Goal: Task Accomplishment & Management: Use online tool/utility

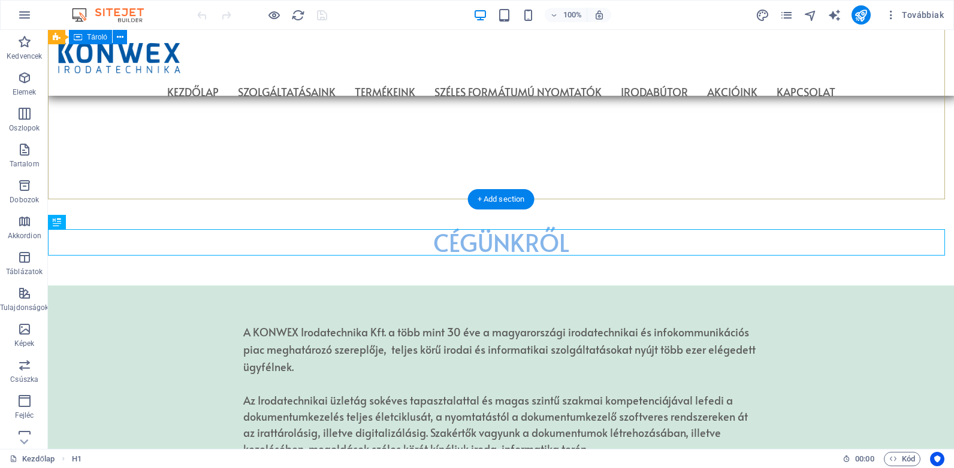
scroll to position [597, 0]
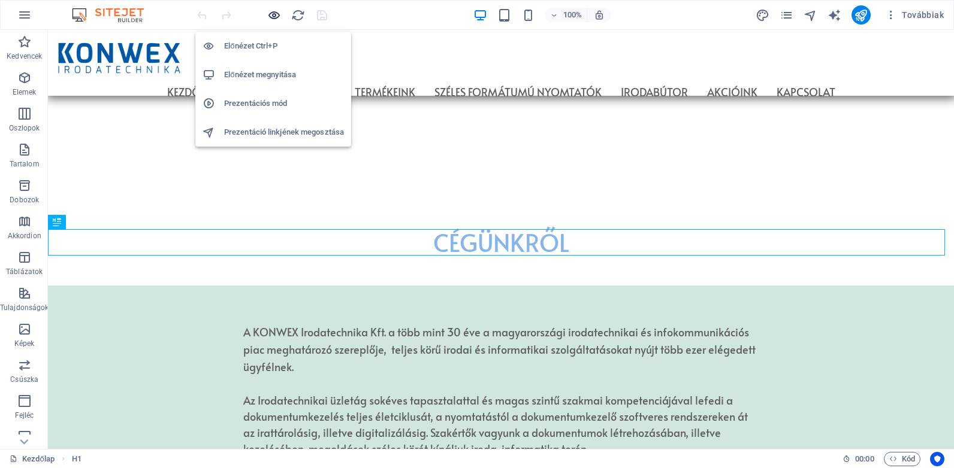
click at [274, 12] on icon "button" at bounding box center [274, 15] width 14 height 14
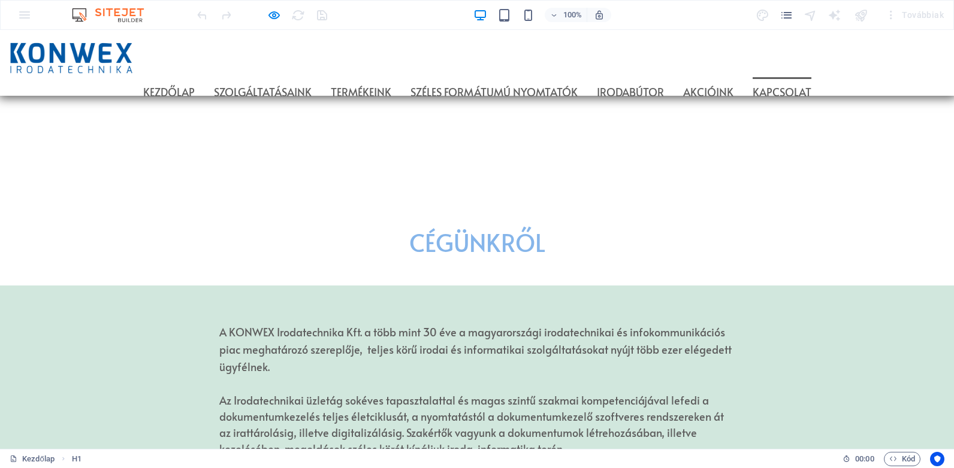
click at [811, 77] on link "Kapcsolat" at bounding box center [781, 92] width 59 height 30
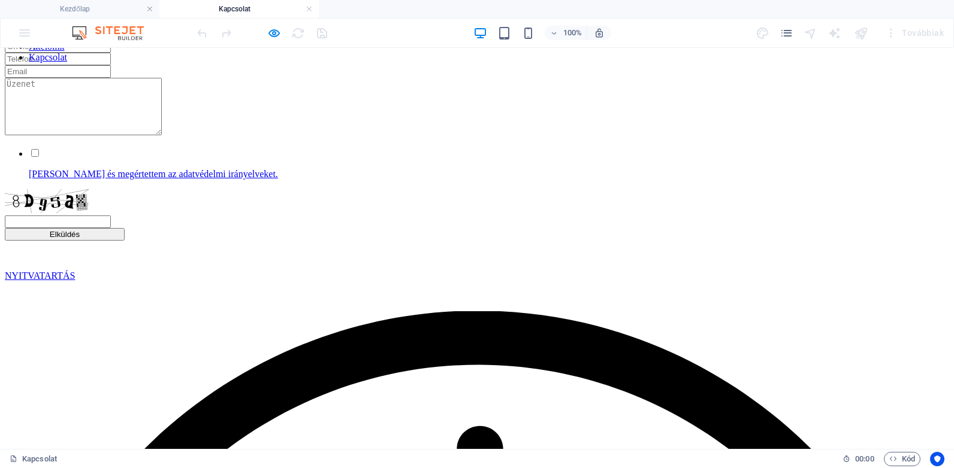
scroll to position [240, 0]
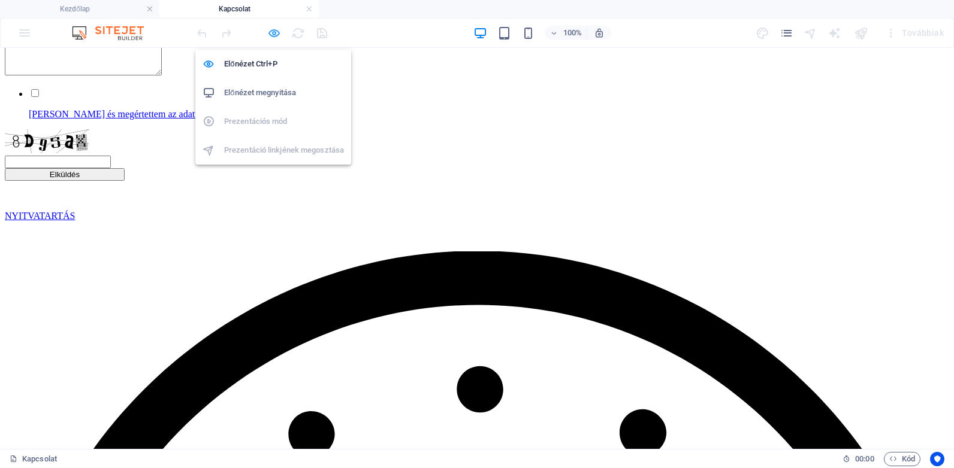
click at [273, 29] on icon "button" at bounding box center [274, 33] width 14 height 14
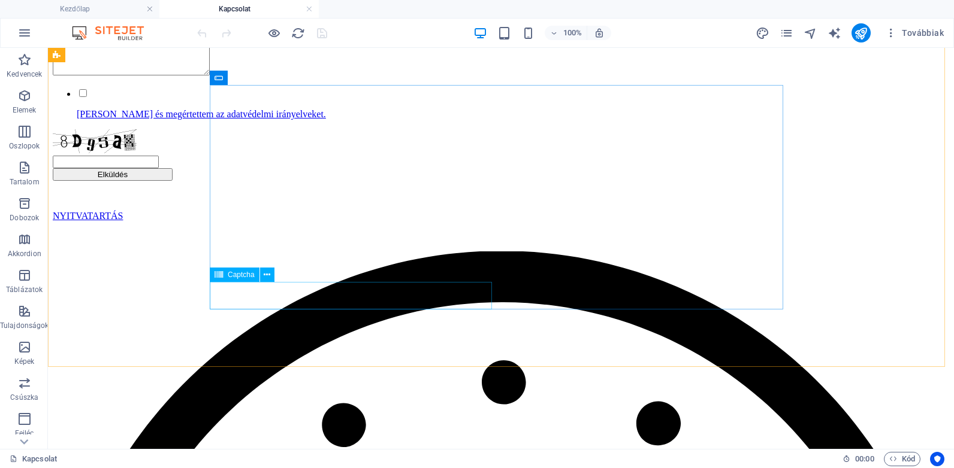
click at [227, 273] on div "Captcha" at bounding box center [235, 275] width 50 height 14
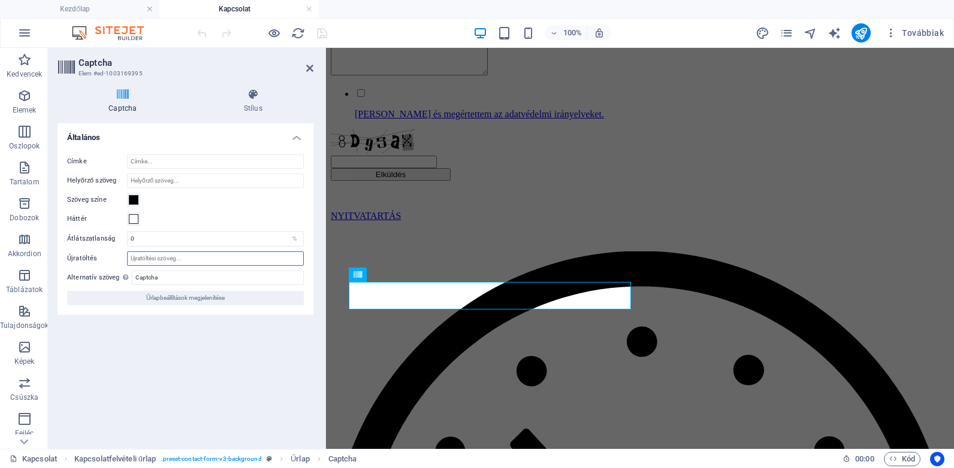
click at [143, 258] on input "Újratöltés" at bounding box center [215, 259] width 177 height 14
type input "Olvashatatlan? Új betöltése"
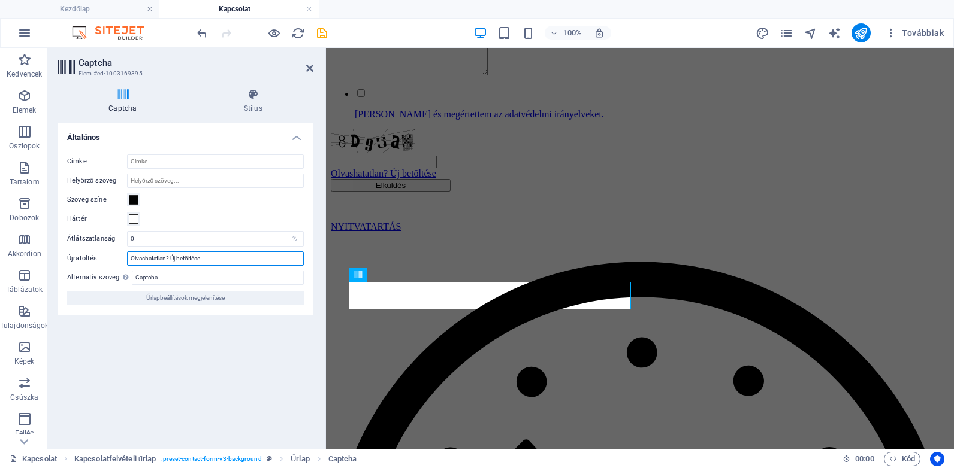
click at [231, 258] on input "Olvashatatlan? Új betöltése" at bounding box center [215, 259] width 177 height 14
click at [282, 280] on input "Captcha" at bounding box center [218, 278] width 172 height 14
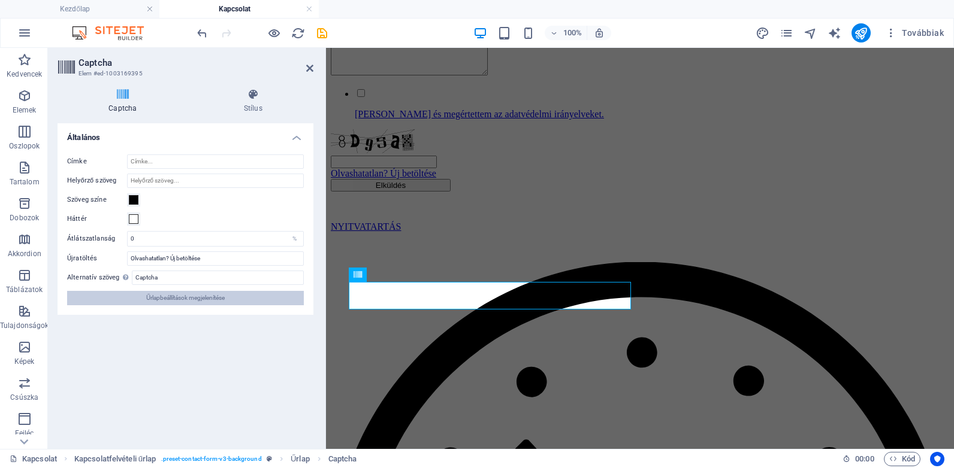
click at [216, 298] on span "Űrlapbeállítások megjelenítése" at bounding box center [185, 298] width 78 height 14
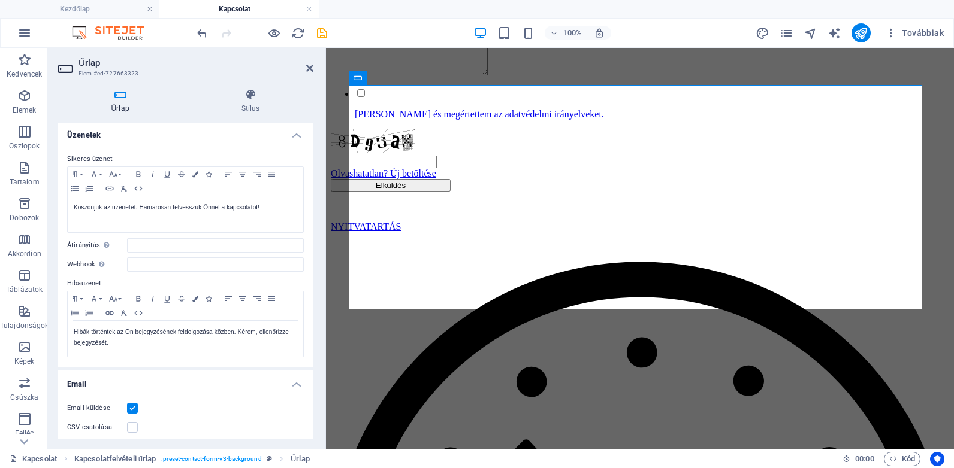
scroll to position [0, 0]
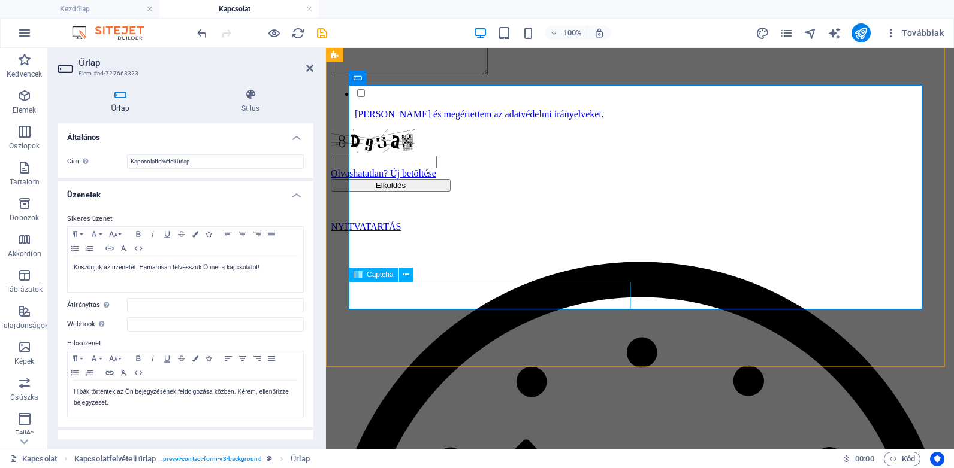
click at [530, 179] on div "Olvashatatlan? Új betöltése" at bounding box center [640, 154] width 618 height 50
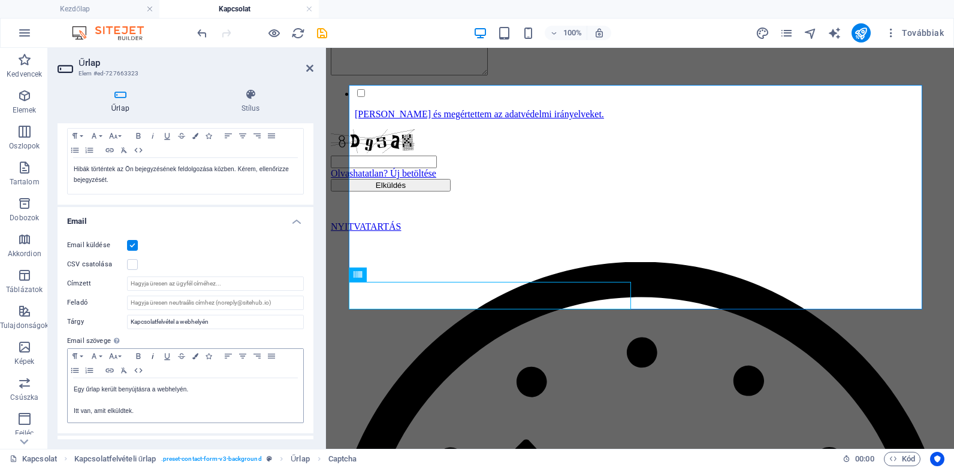
scroll to position [300, 0]
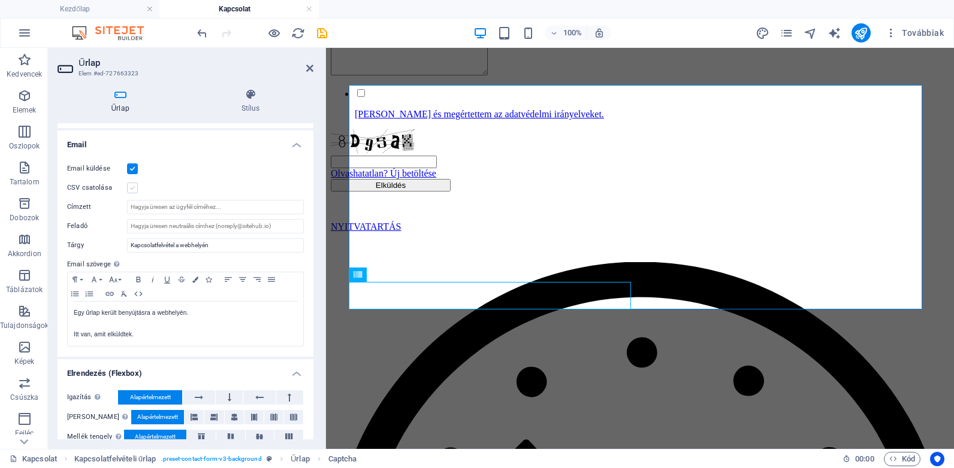
click at [132, 190] on label at bounding box center [132, 188] width 11 height 11
click at [0, 0] on input "CSV csatolása" at bounding box center [0, 0] width 0 height 0
click at [170, 212] on input "Címzett" at bounding box center [215, 207] width 177 height 14
click at [134, 189] on label at bounding box center [132, 188] width 11 height 11
click at [0, 0] on input "CSV csatolása" at bounding box center [0, 0] width 0 height 0
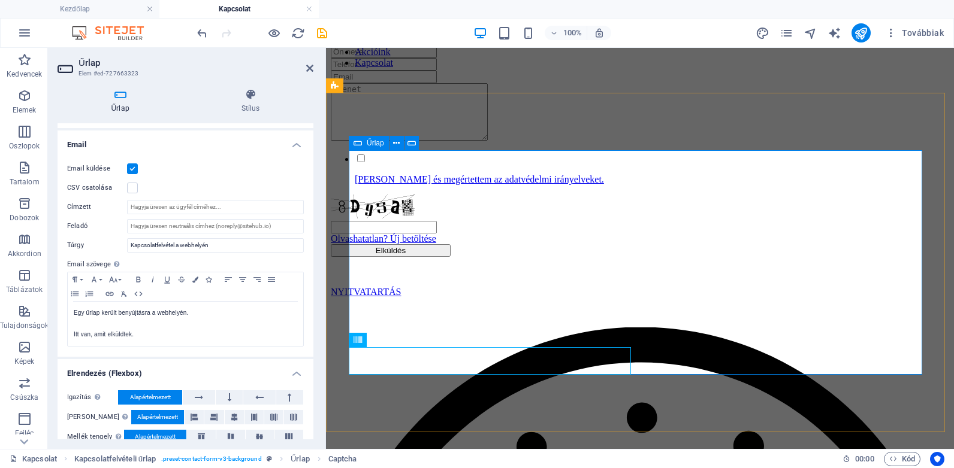
scroll to position [240, 0]
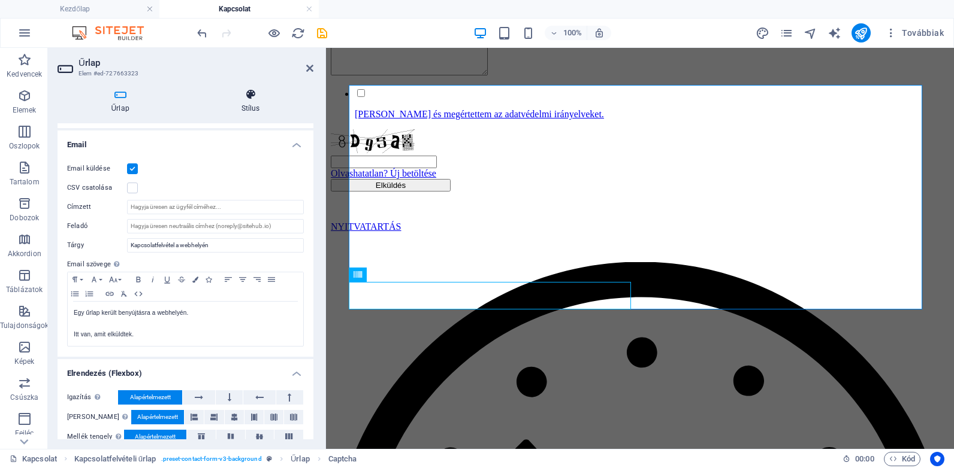
click at [256, 104] on h4 "Stílus" at bounding box center [251, 101] width 126 height 25
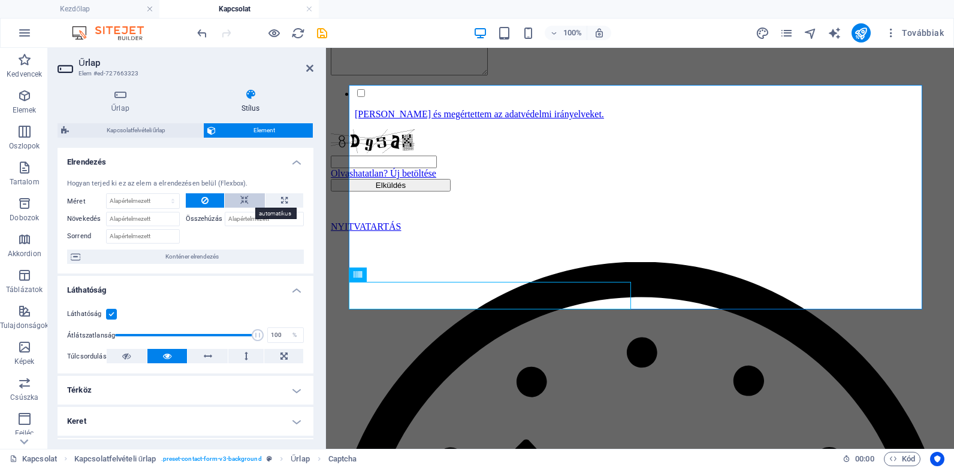
click at [240, 198] on icon at bounding box center [244, 200] width 8 height 14
click at [214, 201] on button at bounding box center [205, 200] width 39 height 14
click at [310, 66] on icon at bounding box center [309, 69] width 7 height 10
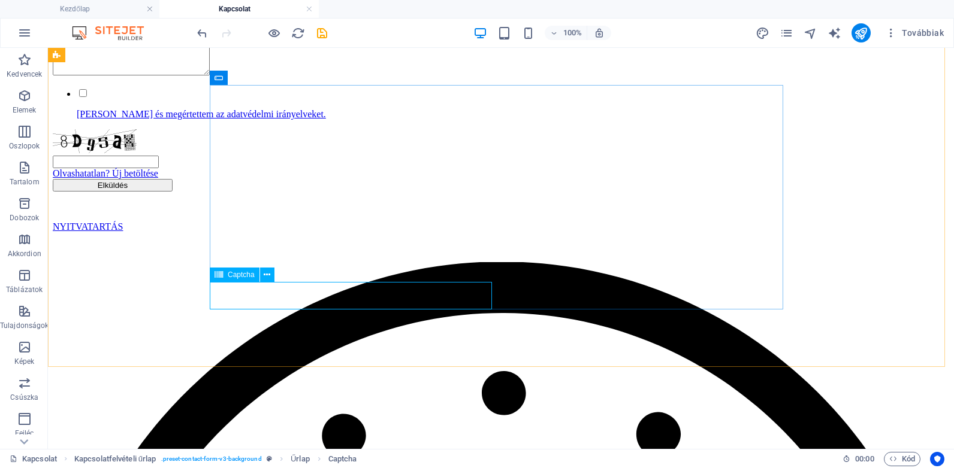
click at [219, 275] on icon at bounding box center [218, 275] width 8 height 14
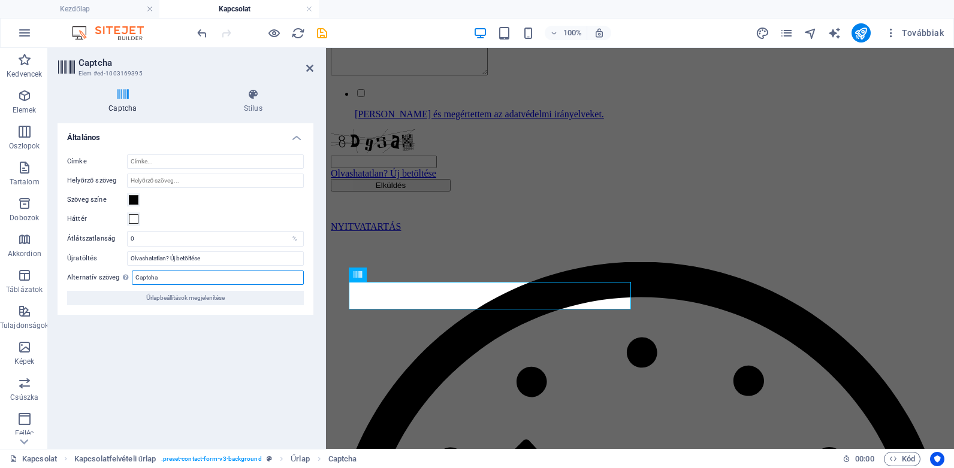
click at [167, 274] on input "Captcha" at bounding box center [218, 278] width 172 height 14
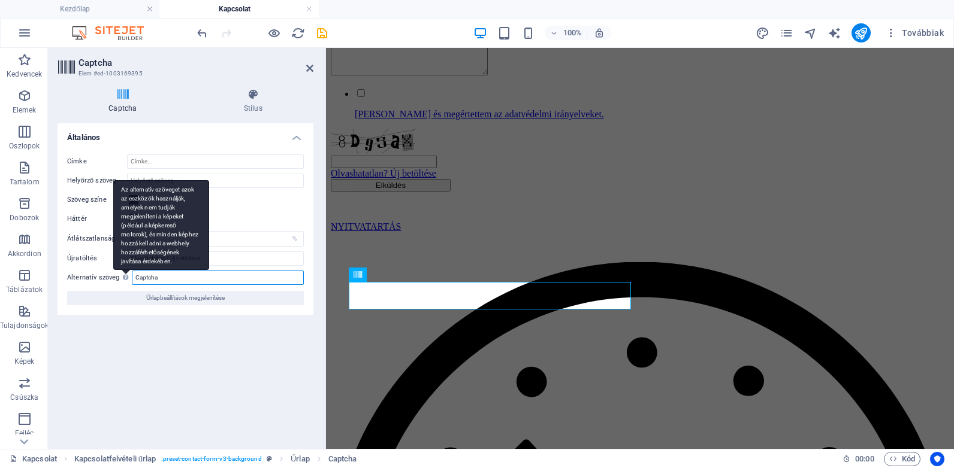
drag, startPoint x: 163, startPoint y: 276, endPoint x: 124, endPoint y: 277, distance: 38.9
click at [124, 277] on div "Alternatív szöveg Az alternatív szöveget azok az eszközök használják, amelyek n…" at bounding box center [185, 278] width 237 height 14
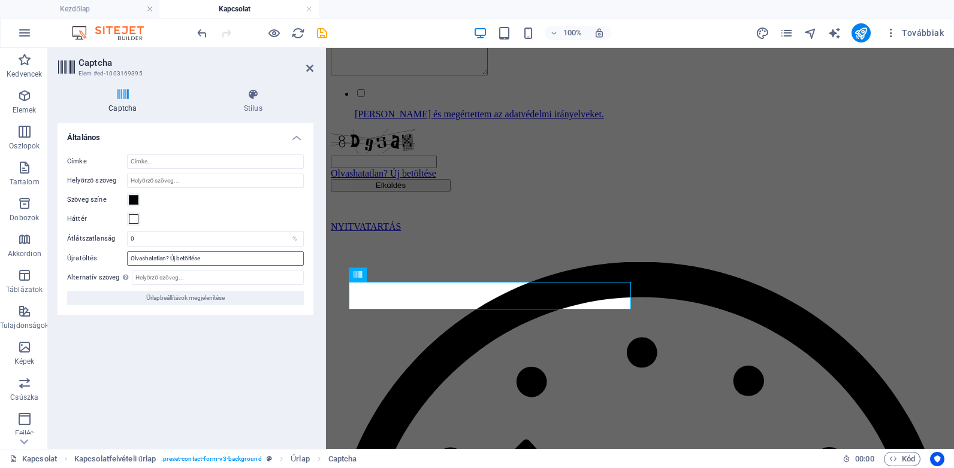
click at [150, 258] on input "Olvashatatlan? Új betöltése" at bounding box center [215, 259] width 177 height 14
click at [307, 66] on icon at bounding box center [309, 69] width 7 height 10
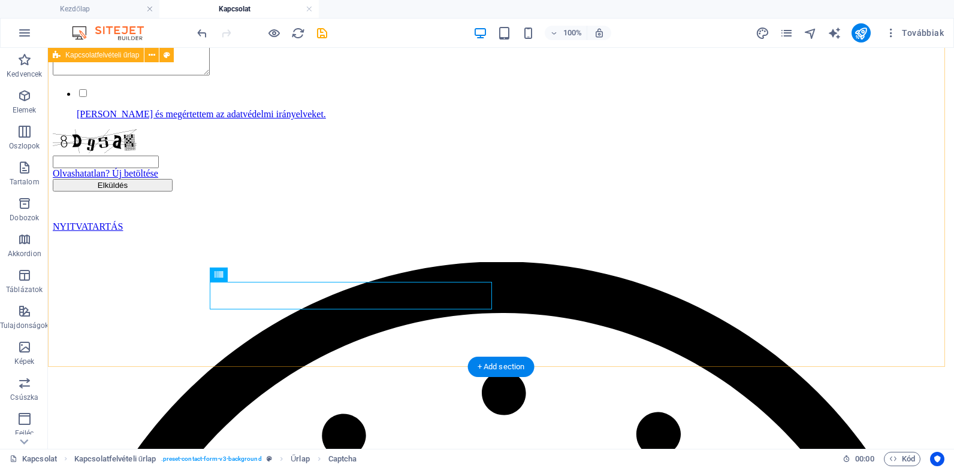
click at [254, 192] on div "Elolvastam és megértettem az adatvédelmi irányelveket. Olvashatatlan? Új betölt…" at bounding box center [501, 80] width 896 height 224
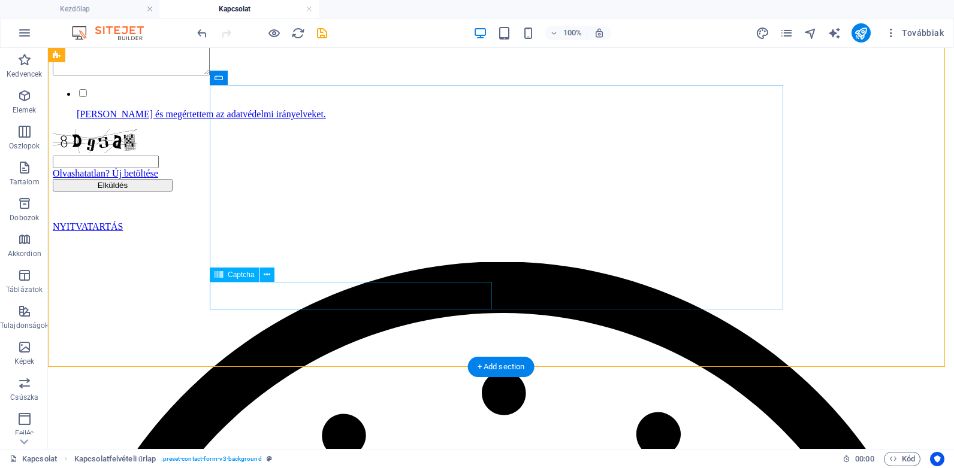
click at [255, 179] on div "Olvashatatlan? Új betöltése" at bounding box center [501, 154] width 896 height 50
click at [234, 272] on span "Captcha" at bounding box center [241, 274] width 27 height 7
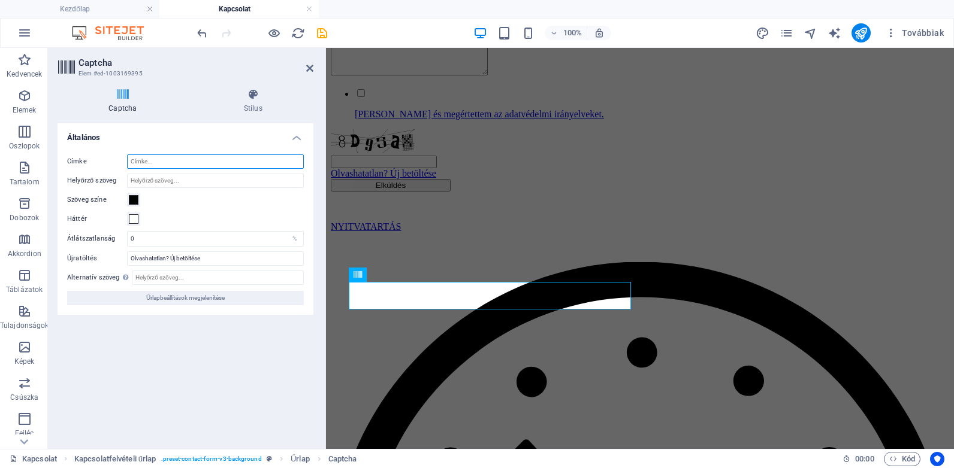
click at [143, 159] on input "Címke" at bounding box center [215, 162] width 177 height 14
click at [165, 277] on input "Alternatív szöveg Az alternatív szöveget azok az eszközök használják, amelyek n…" at bounding box center [218, 278] width 172 height 14
type input "Captcha"
click at [231, 156] on input "Címke" at bounding box center [215, 162] width 177 height 14
click at [180, 267] on div "Címke Helyőrző szöveg Szöveg színe Háttér Átlátszatlanság 0 % Újratöltés Olvash…" at bounding box center [186, 230] width 256 height 170
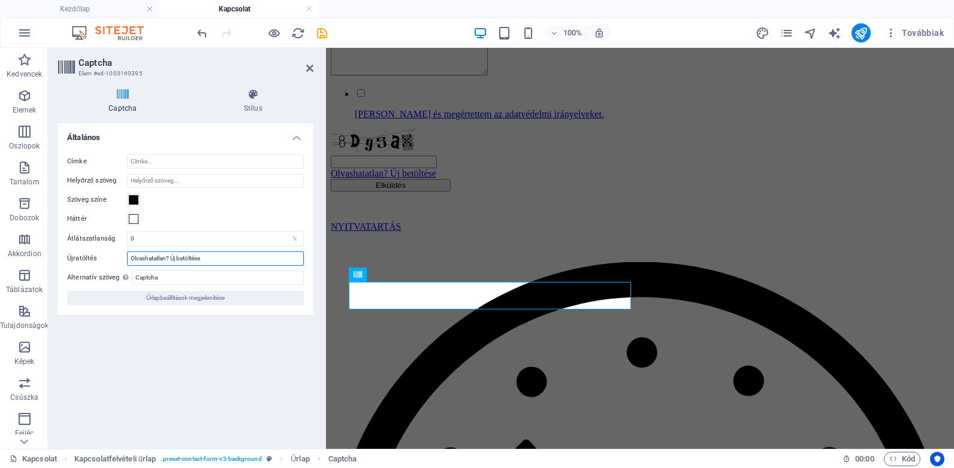
click at [180, 262] on input "Olvashatatlan? Új betöltése" at bounding box center [215, 259] width 177 height 14
click at [146, 161] on input "Címke" at bounding box center [215, 162] width 177 height 14
click at [294, 137] on h4 "Általános" at bounding box center [186, 134] width 256 height 22
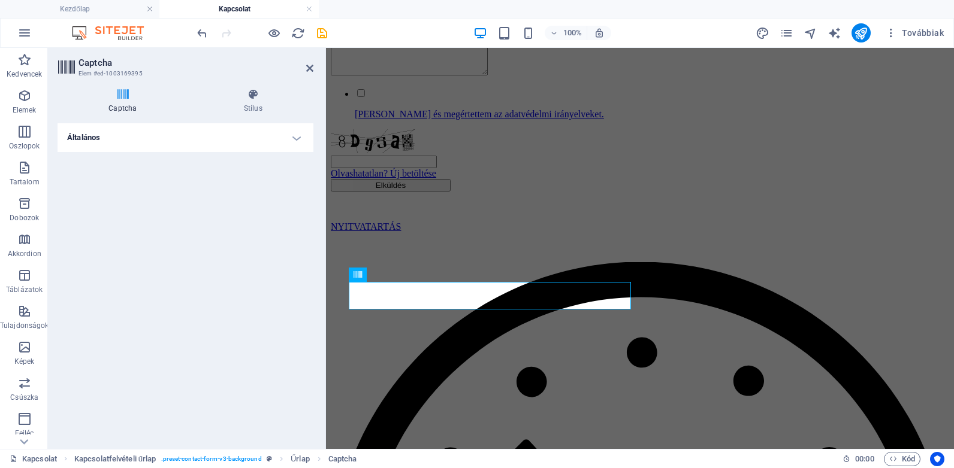
click at [294, 137] on h4 "Általános" at bounding box center [186, 137] width 256 height 29
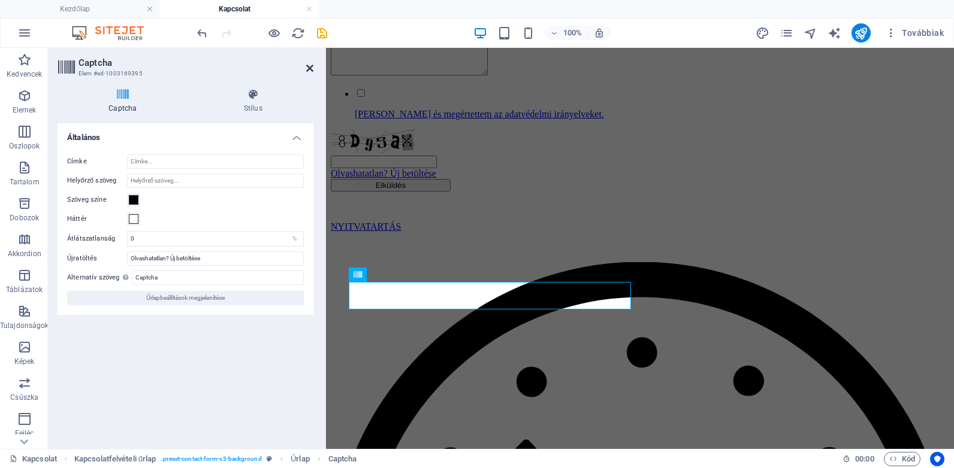
click at [310, 67] on icon at bounding box center [309, 69] width 7 height 10
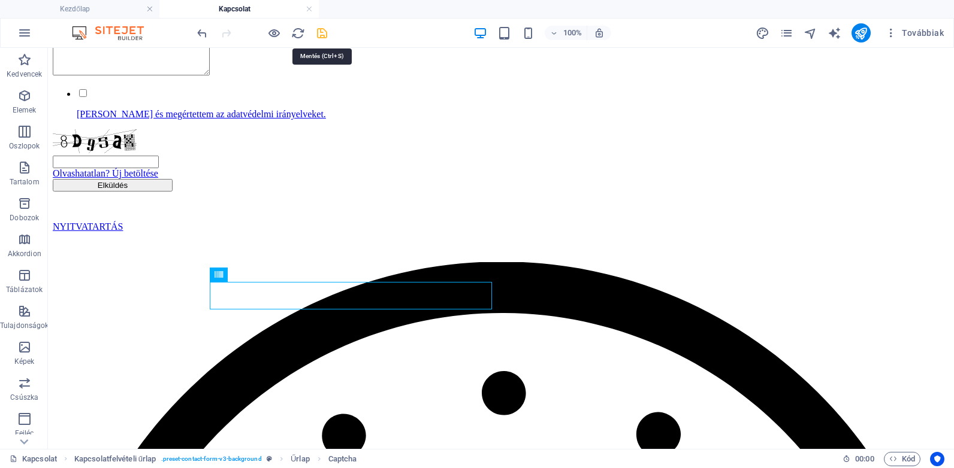
click at [321, 34] on icon "save" at bounding box center [322, 33] width 14 height 14
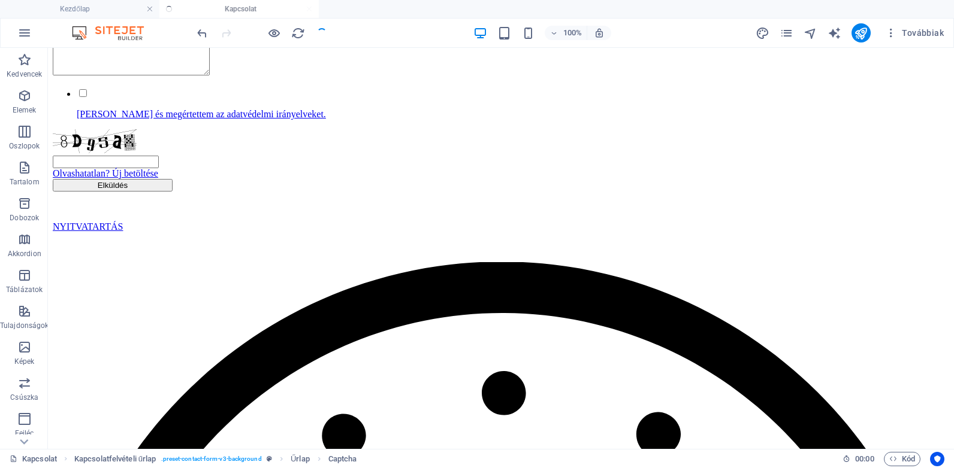
checkbox input "false"
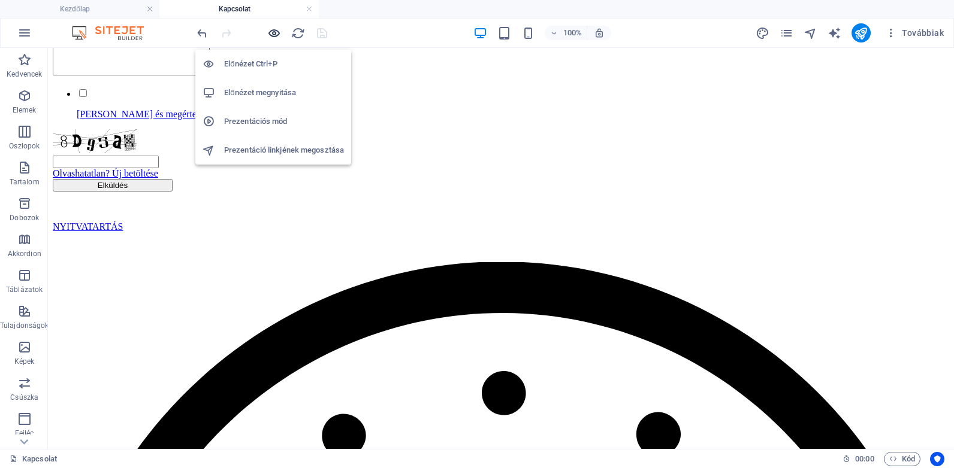
click at [273, 34] on icon "button" at bounding box center [274, 33] width 14 height 14
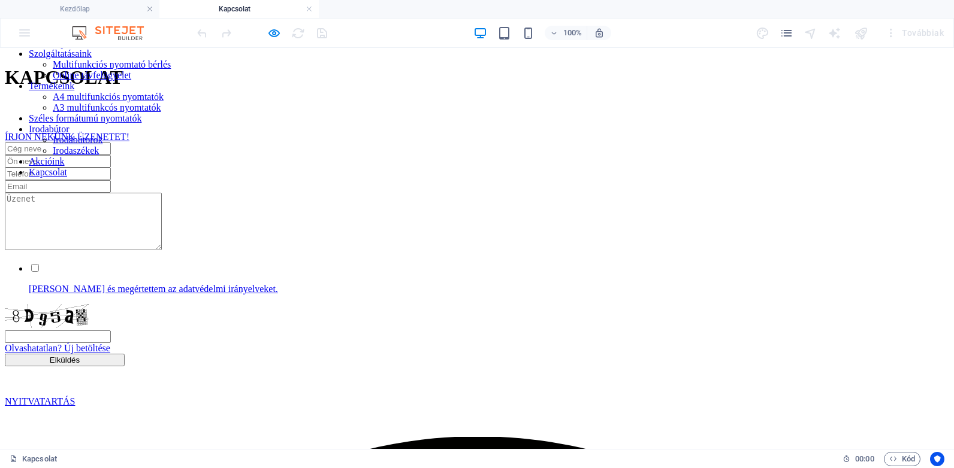
scroll to position [0, 0]
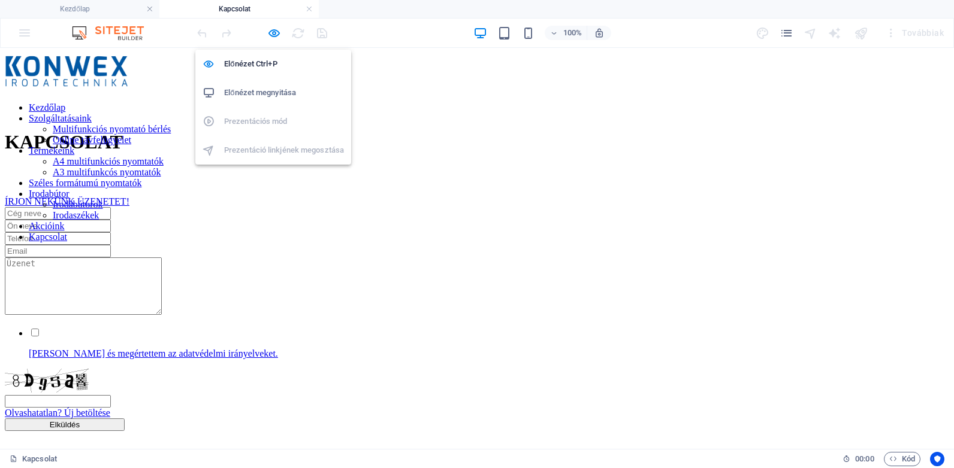
click at [267, 92] on h6 "Előnézet megnyitása" at bounding box center [284, 93] width 120 height 14
click at [268, 32] on icon "button" at bounding box center [274, 33] width 14 height 14
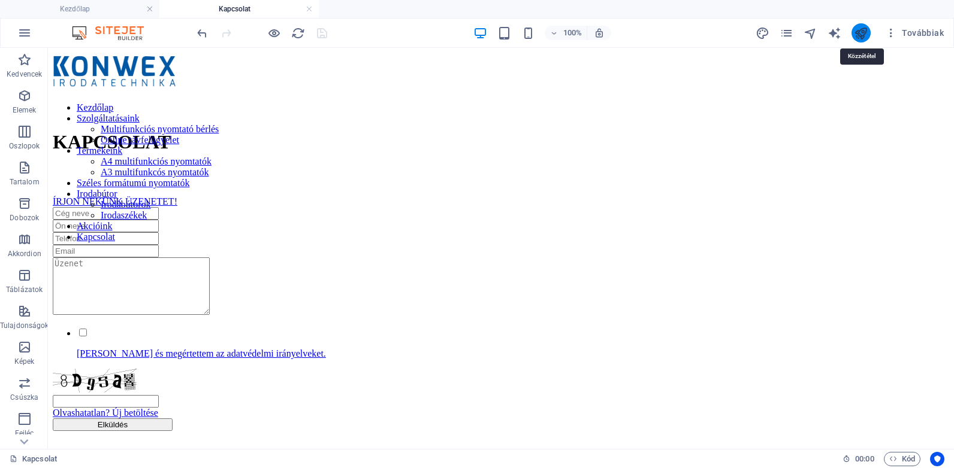
click at [863, 32] on icon "publish" at bounding box center [861, 33] width 14 height 14
